Goal: Task Accomplishment & Management: Manage account settings

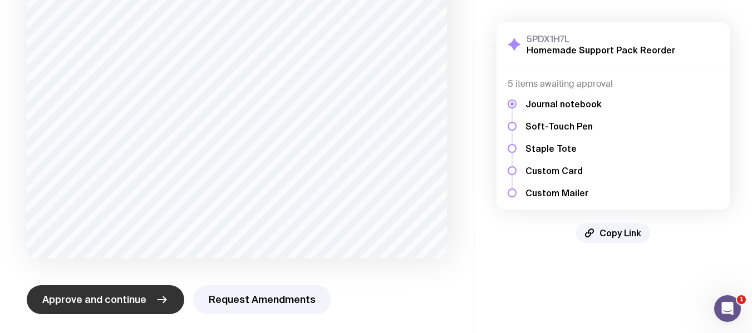
scroll to position [68, 0]
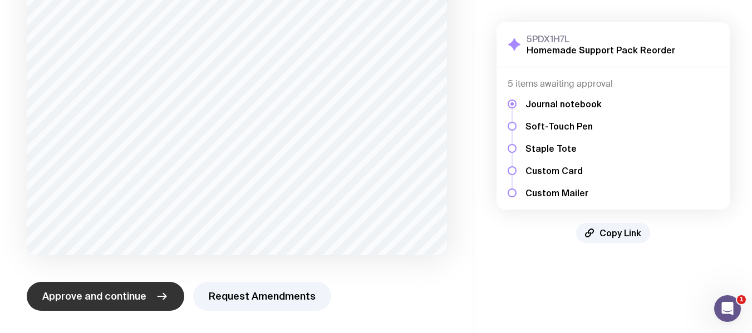
click at [107, 296] on span "Approve and continue" at bounding box center [94, 296] width 104 height 13
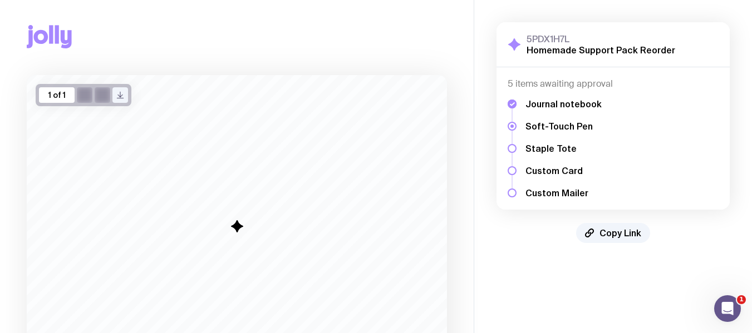
scroll to position [0, 0]
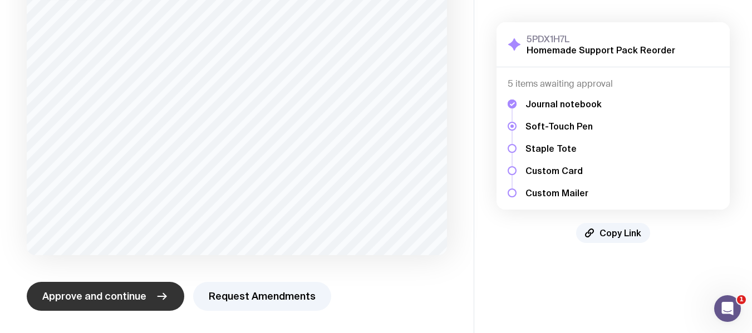
click at [105, 297] on span "Approve and continue" at bounding box center [94, 296] width 104 height 13
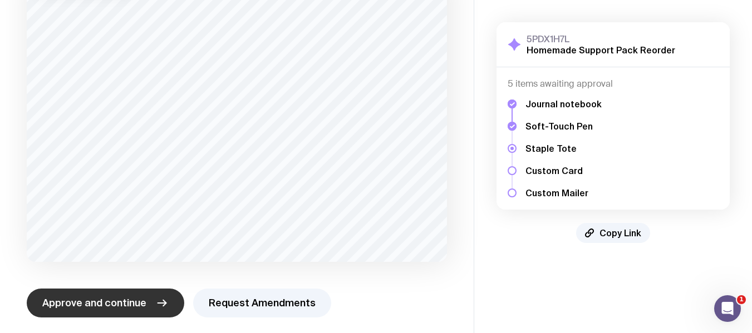
click at [122, 293] on button "Approve and continue" at bounding box center [105, 303] width 157 height 29
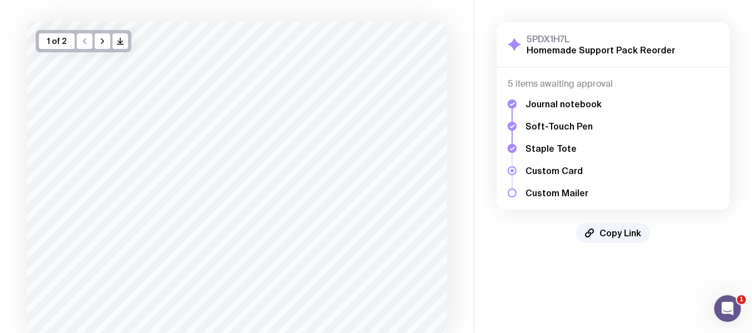
scroll to position [111, 0]
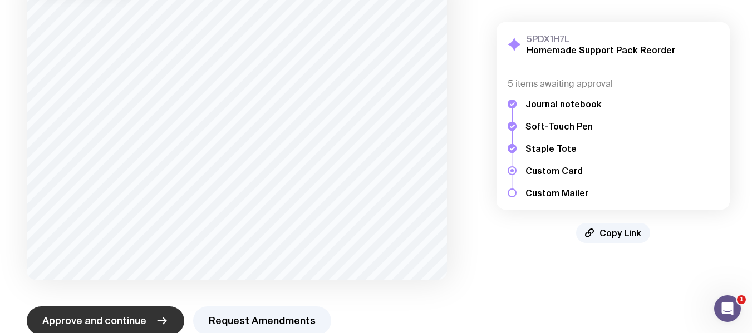
click at [106, 312] on button "Approve and continue" at bounding box center [105, 321] width 157 height 29
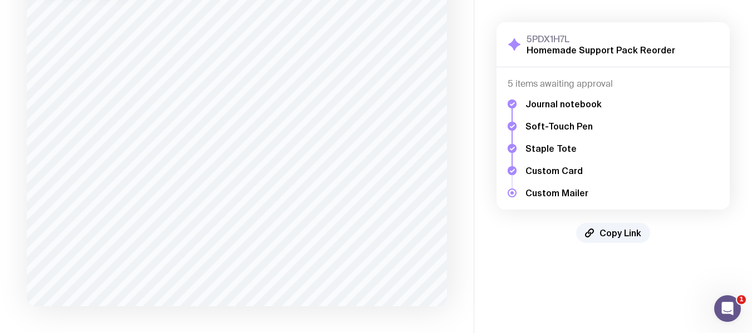
scroll to position [165, 0]
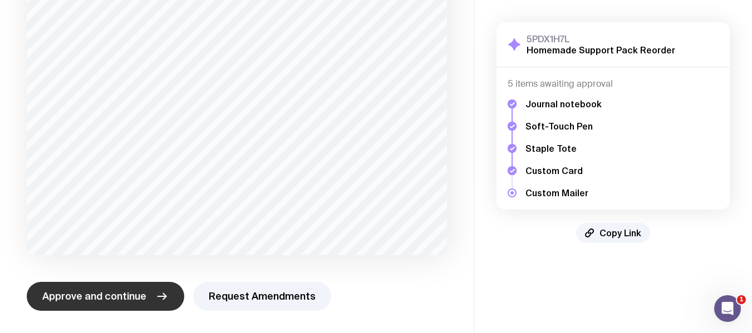
click at [110, 299] on span "Approve and continue" at bounding box center [94, 296] width 104 height 13
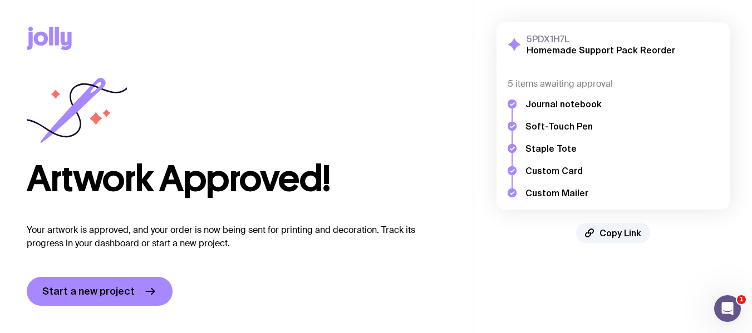
scroll to position [0, 0]
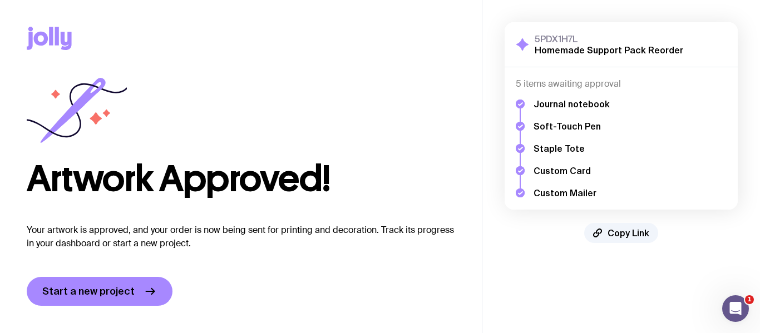
click at [48, 33] on icon at bounding box center [49, 38] width 45 height 23
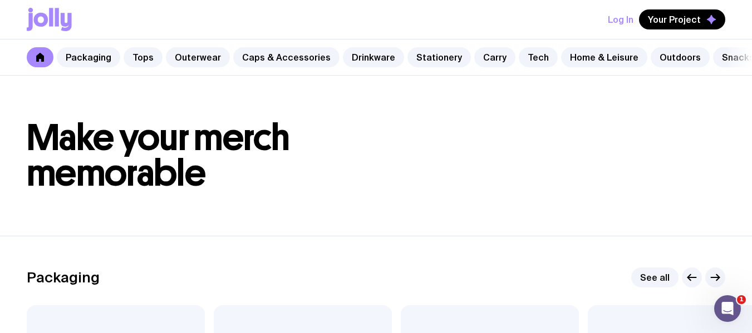
click at [615, 18] on button "Log In" at bounding box center [621, 19] width 26 height 20
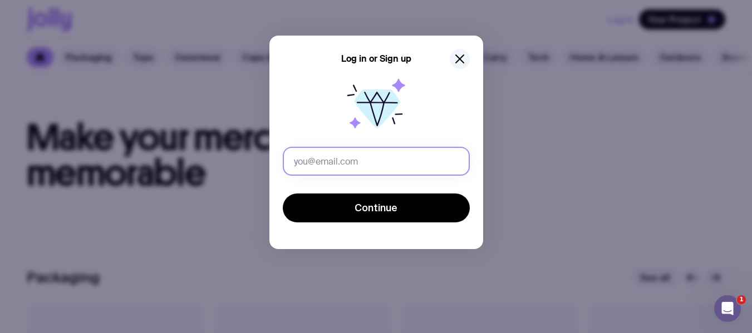
click at [340, 166] on input "text" at bounding box center [376, 161] width 187 height 29
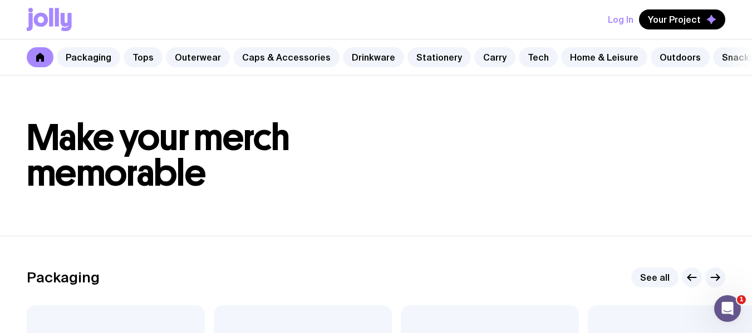
click at [614, 19] on button "Log In" at bounding box center [621, 19] width 26 height 20
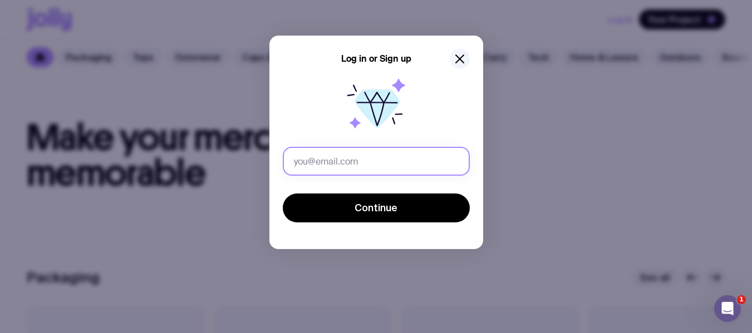
click at [368, 162] on input "text" at bounding box center [376, 161] width 187 height 29
type input "celine.seifert@homemadesupport.com.au"
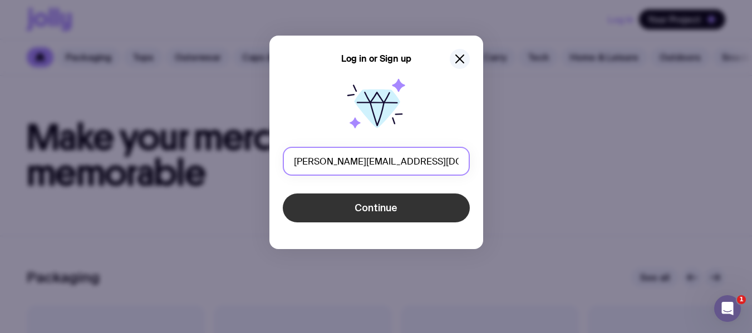
scroll to position [0, 7]
click at [372, 206] on span "Continue" at bounding box center [375, 207] width 43 height 13
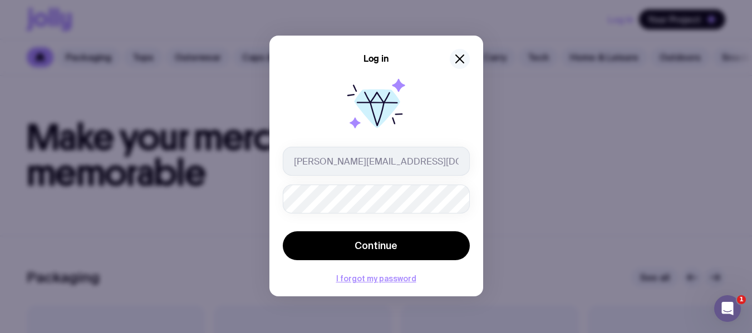
click at [463, 62] on icon "button" at bounding box center [459, 58] width 13 height 13
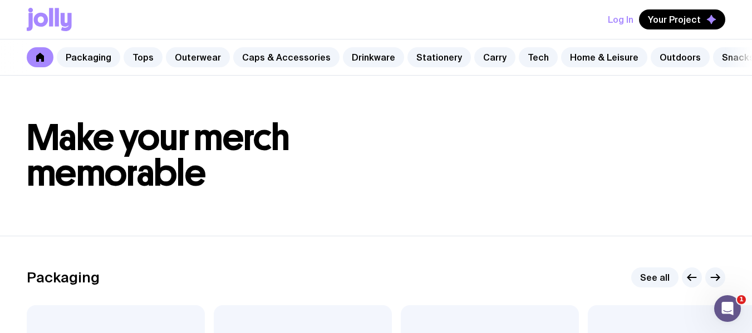
click at [616, 19] on button "Log In" at bounding box center [621, 19] width 26 height 20
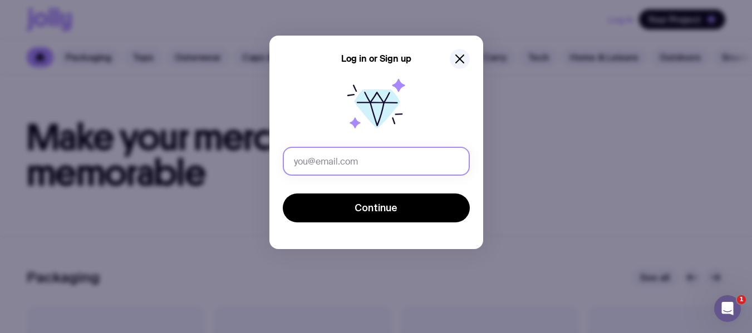
click at [383, 168] on input "text" at bounding box center [376, 161] width 187 height 29
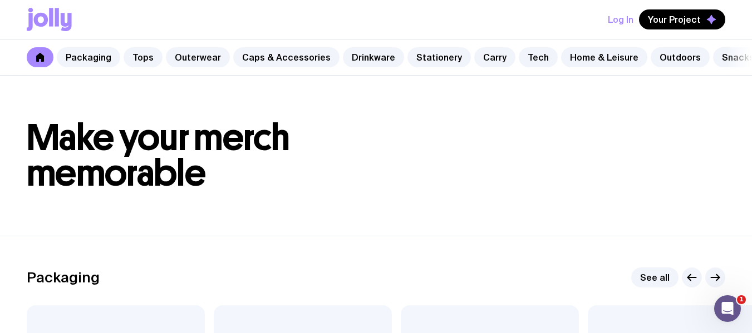
click at [623, 18] on button "Log In" at bounding box center [621, 19] width 26 height 20
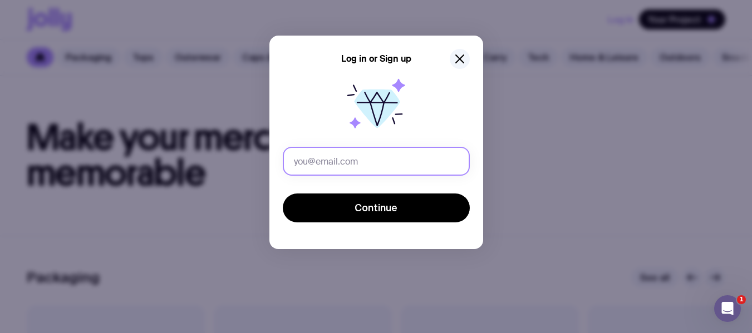
click at [374, 164] on input "text" at bounding box center [376, 161] width 187 height 29
type input "administration@homemadesupport.com.au"
click at [283, 194] on button "Continue" at bounding box center [376, 208] width 187 height 29
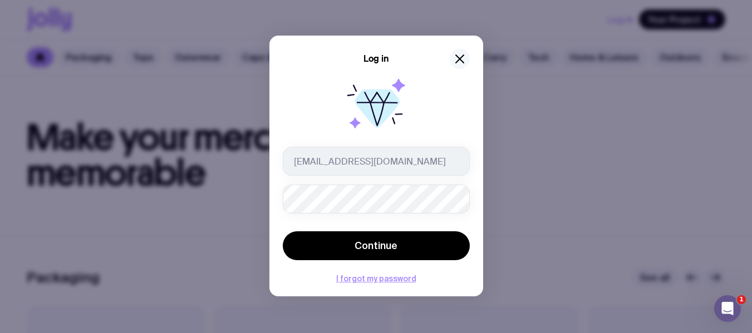
click at [454, 57] on icon "button" at bounding box center [459, 58] width 13 height 13
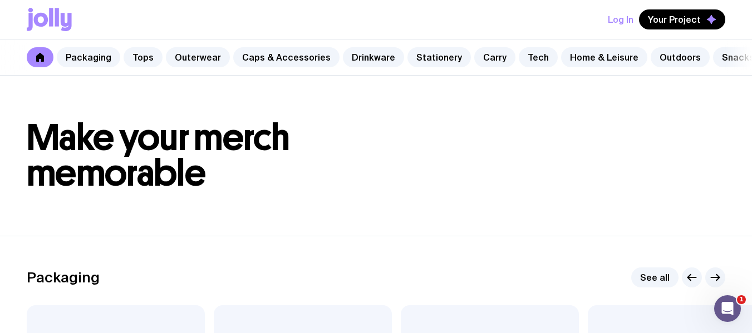
click at [419, 124] on header "Make your merch memorable" at bounding box center [376, 156] width 752 height 160
drag, startPoint x: 606, startPoint y: 13, endPoint x: 611, endPoint y: 16, distance: 5.7
click at [611, 16] on div "Log In Your Project" at bounding box center [376, 19] width 698 height 39
click at [611, 16] on button "Log In" at bounding box center [621, 19] width 26 height 20
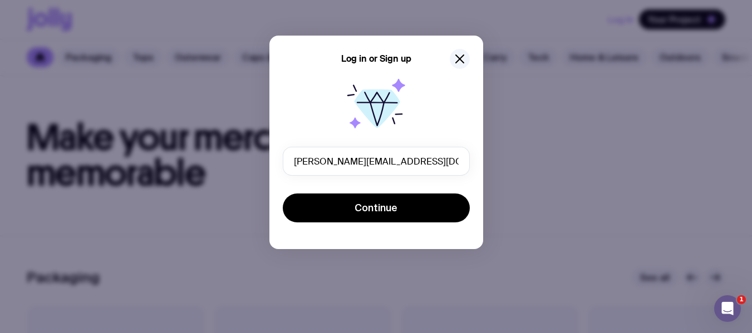
type input "celine.seifert@homemadesupport.com.au"
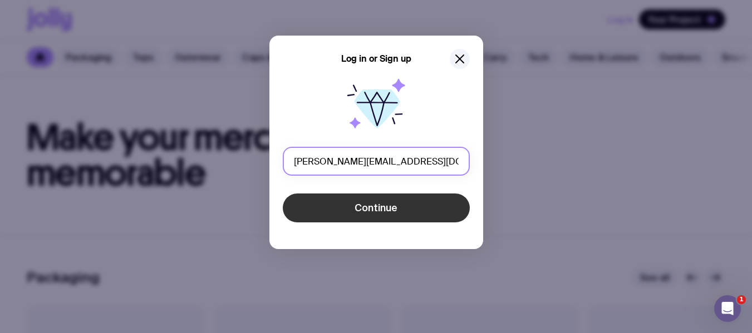
scroll to position [0, 7]
click at [358, 203] on span "Continue" at bounding box center [375, 207] width 43 height 13
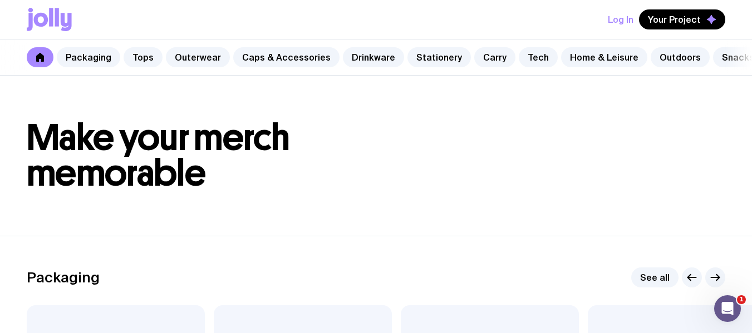
click at [623, 18] on button "Log In" at bounding box center [621, 19] width 26 height 20
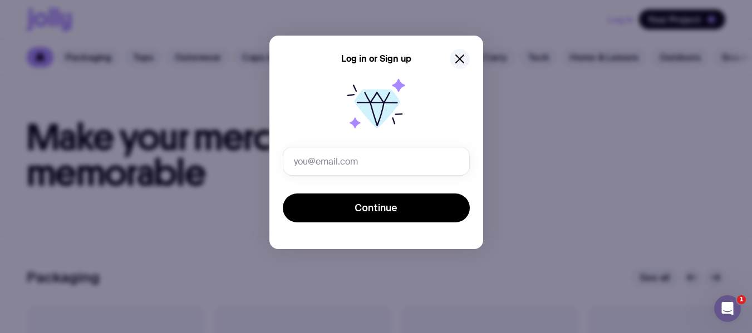
type input "celine.seifert@homemadesupport.com.au"
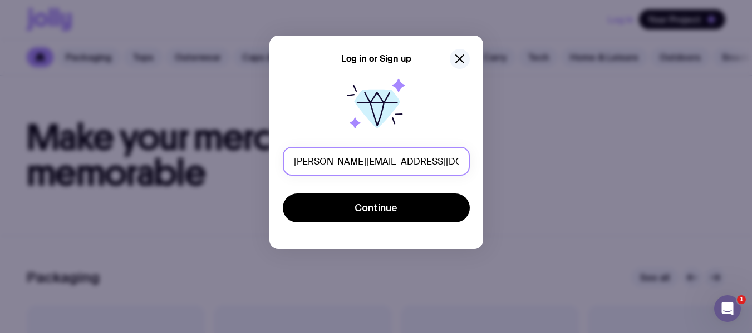
scroll to position [0, 7]
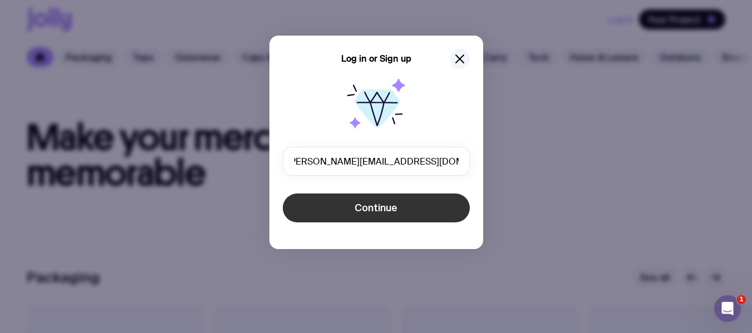
click at [357, 203] on span "Continue" at bounding box center [375, 207] width 43 height 13
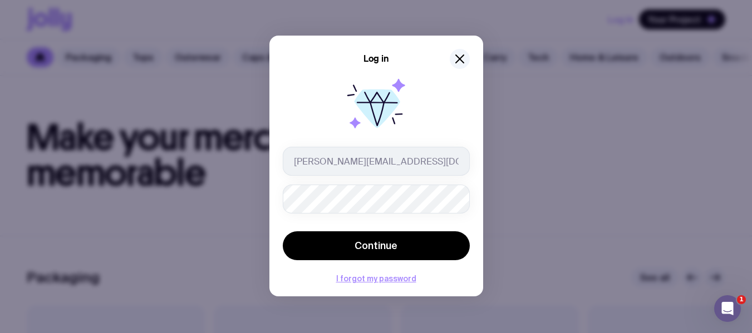
click at [283, 231] on button "Continue" at bounding box center [376, 245] width 187 height 29
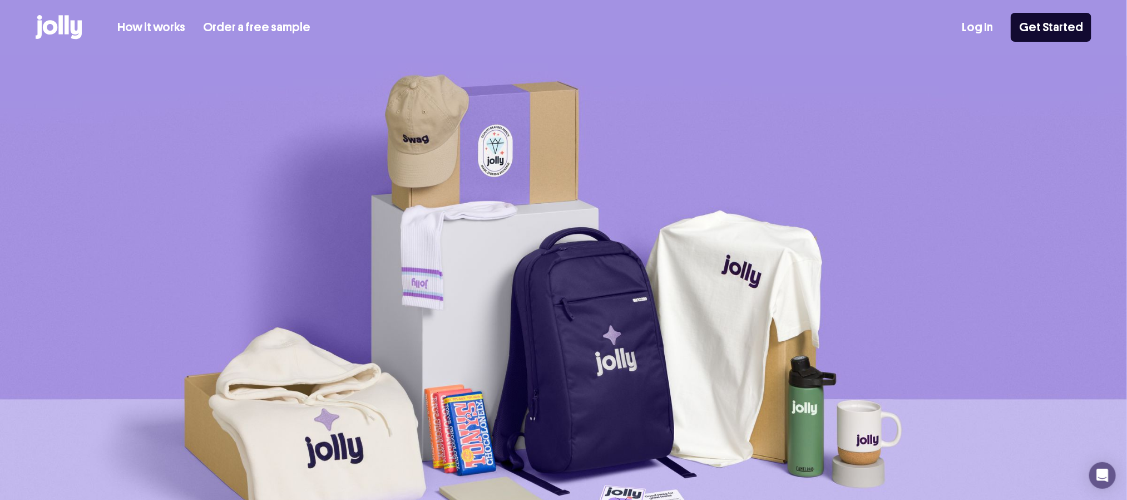
click at [984, 20] on link "Log In" at bounding box center [977, 27] width 31 height 18
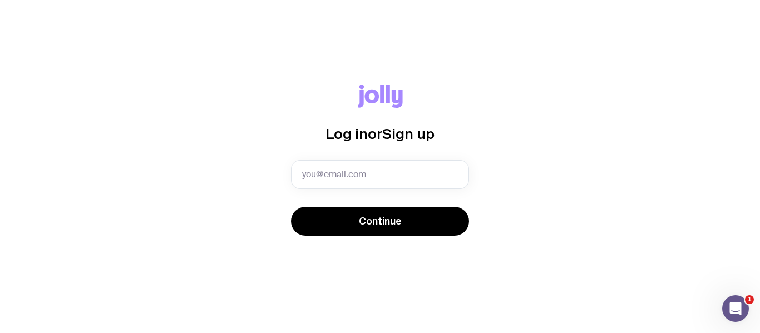
type input "[PERSON_NAME][EMAIL_ADDRESS][DOMAIN_NAME]"
